Goal: Task Accomplishment & Management: Manage account settings

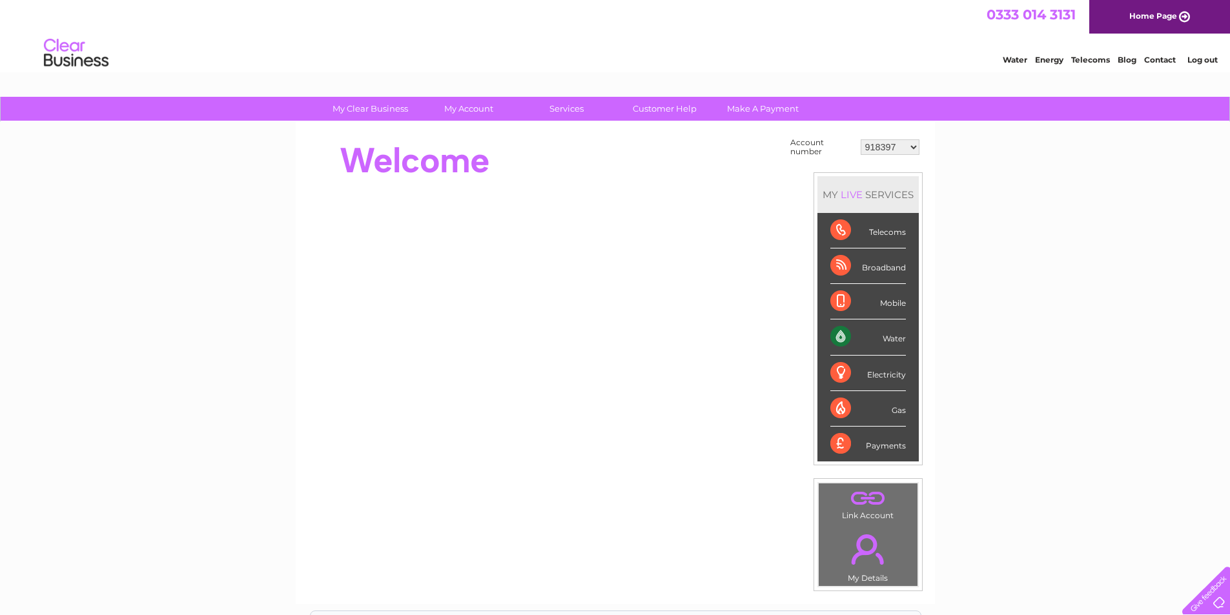
click at [895, 148] on select "918397 918400 918401 918403 918404 918405 918406 918410 918414 918417 918420 91…" at bounding box center [889, 146] width 59 height 15
select select "30311656"
click at [861, 139] on select "918397 918400 918401 918403 918404 918405 918406 918410 918414 918417 918420 91…" at bounding box center [889, 146] width 59 height 15
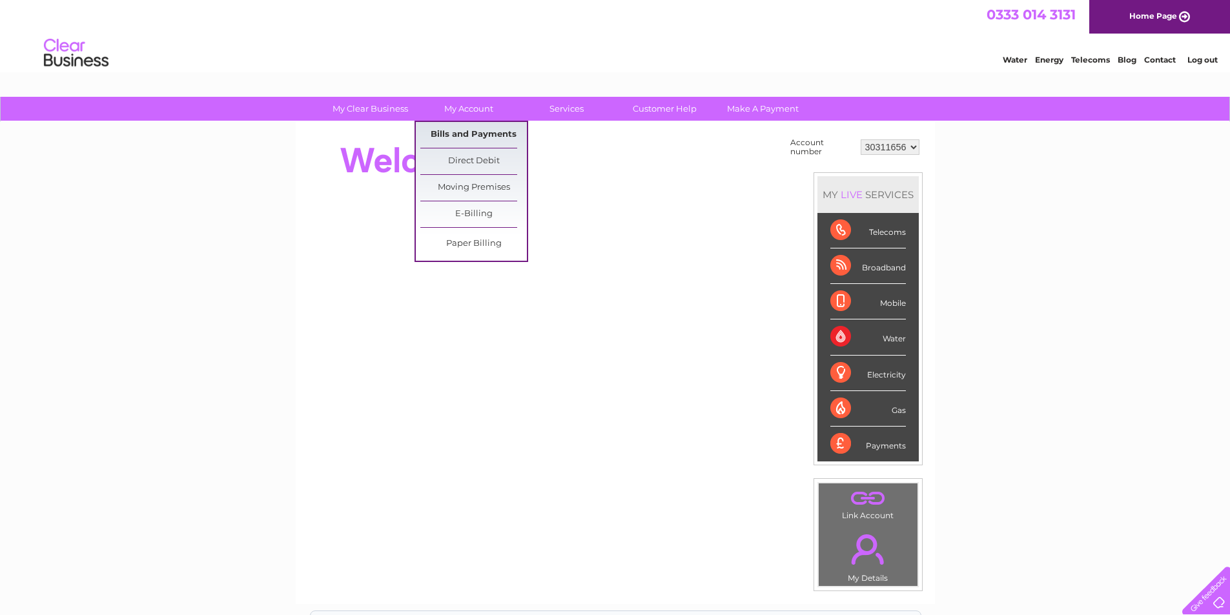
click at [471, 136] on link "Bills and Payments" at bounding box center [473, 135] width 107 height 26
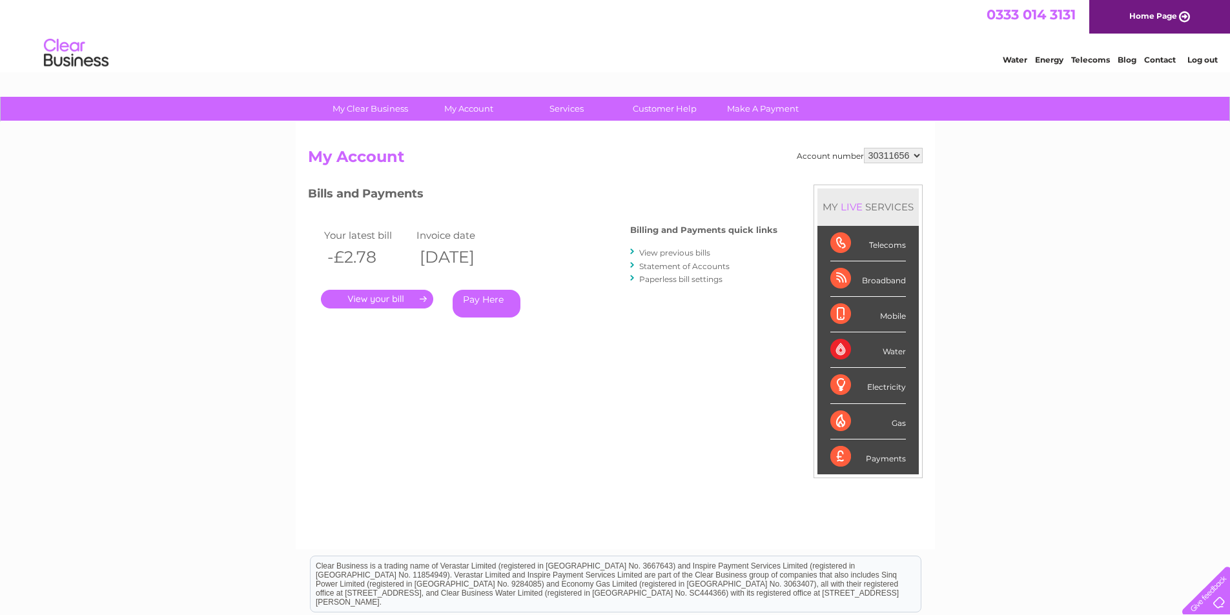
click at [1200, 62] on link "Log out" at bounding box center [1202, 60] width 30 height 10
